Goal: Find specific page/section: Find specific page/section

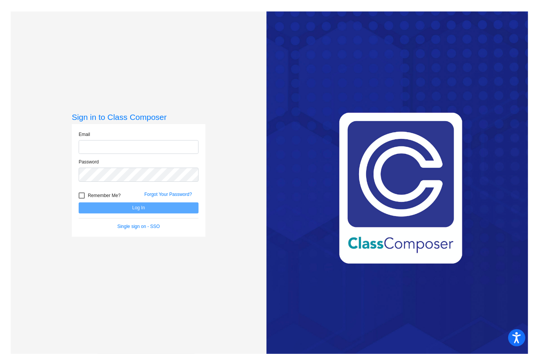
type input "[EMAIL_ADDRESS][DOMAIN_NAME]"
click at [144, 207] on button "Log In" at bounding box center [139, 207] width 120 height 11
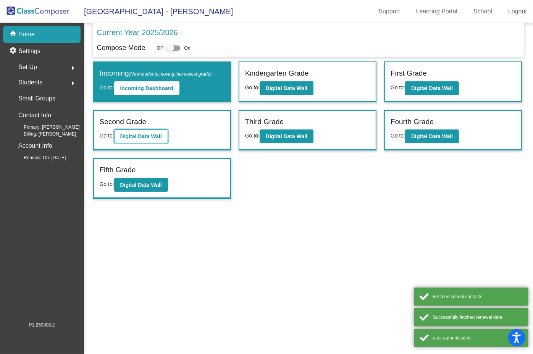
click at [152, 136] on b "Digital Data Wall" at bounding box center [141, 136] width 42 height 6
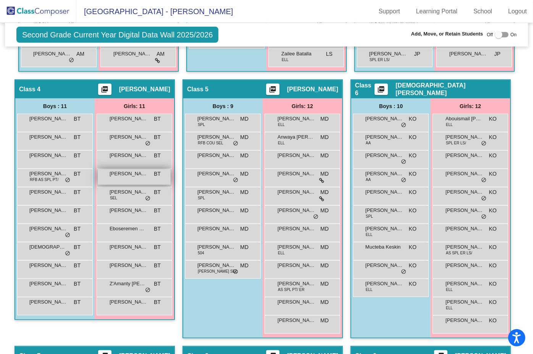
scroll to position [472, 0]
